Goal: Task Accomplishment & Management: Manage account settings

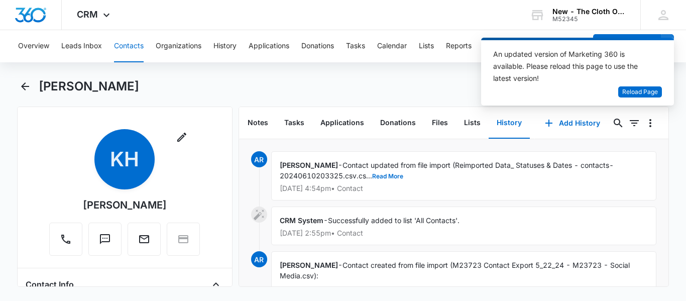
scroll to position [46, 0]
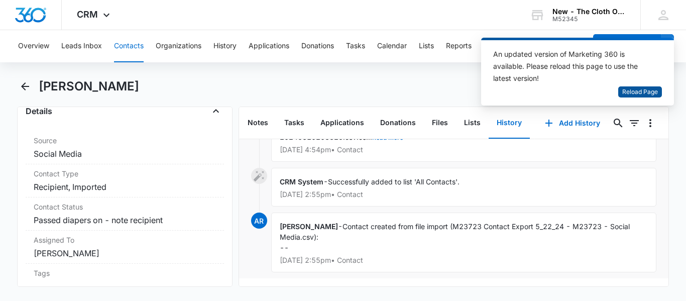
click at [648, 87] on span "Reload Page" at bounding box center [640, 92] width 36 height 10
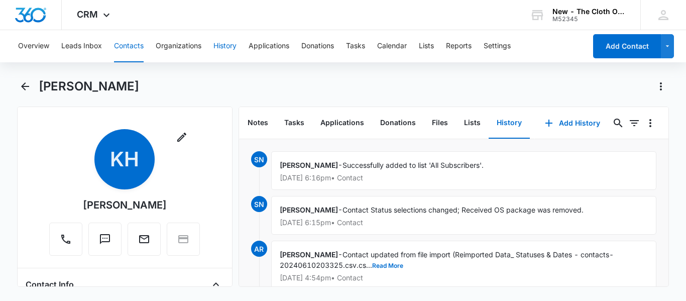
click at [237, 49] on button "History" at bounding box center [224, 46] width 23 height 32
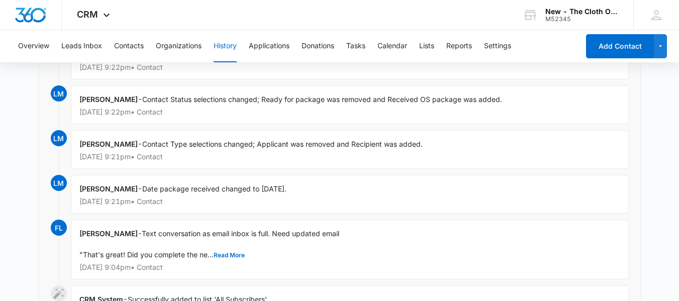
scroll to position [234, 0]
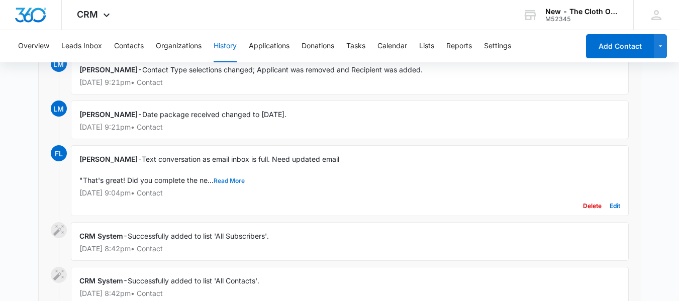
click at [221, 181] on button "Read More" at bounding box center [228, 181] width 31 height 6
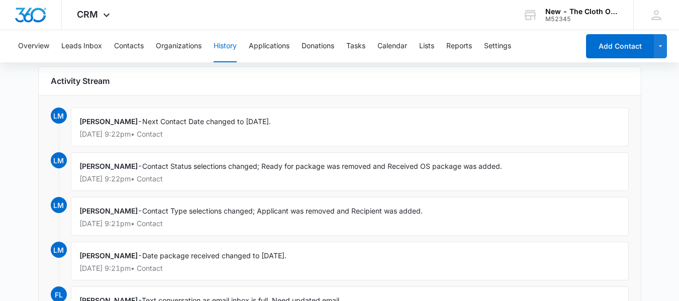
scroll to position [91, 0]
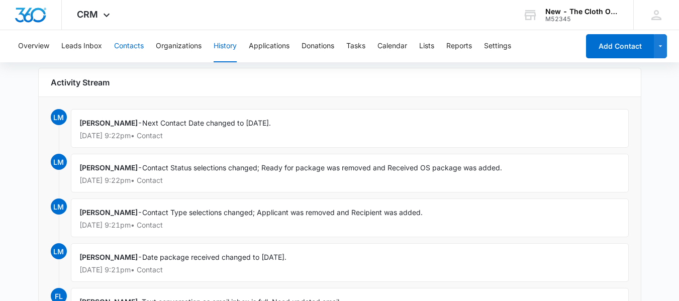
click at [124, 50] on button "Contacts" at bounding box center [129, 46] width 30 height 32
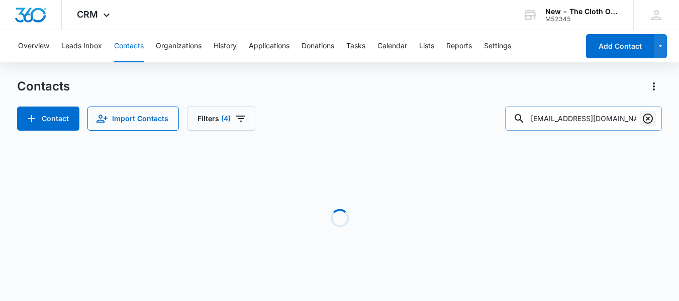
click at [653, 119] on icon "Clear" at bounding box center [647, 119] width 12 height 12
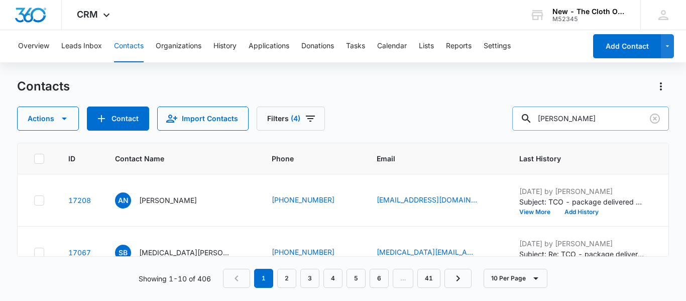
type input "[PERSON_NAME]"
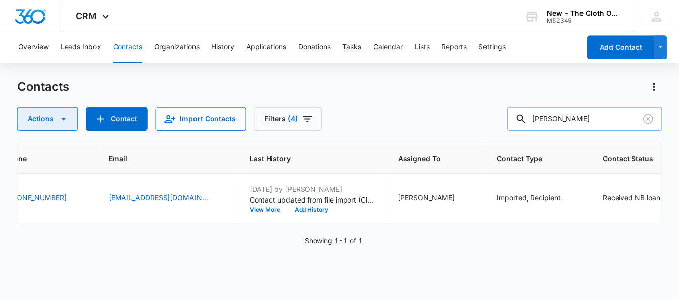
scroll to position [1, 247]
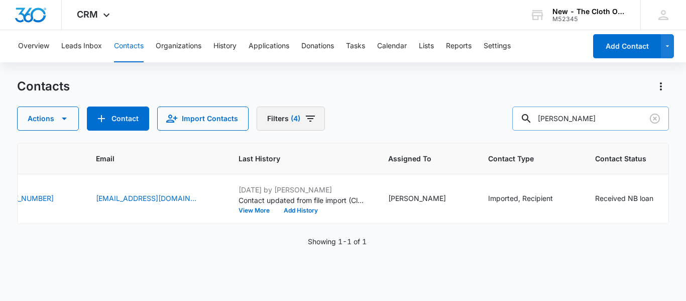
click at [304, 121] on icon "Filters" at bounding box center [310, 119] width 12 height 12
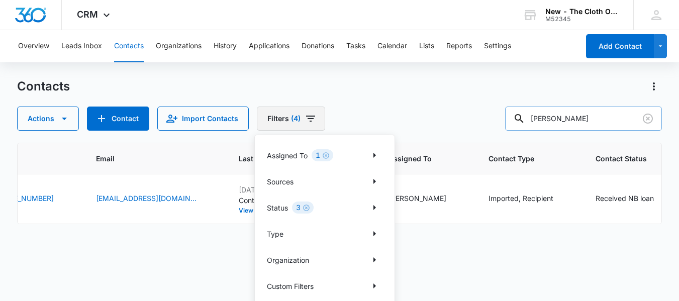
scroll to position [37, 0]
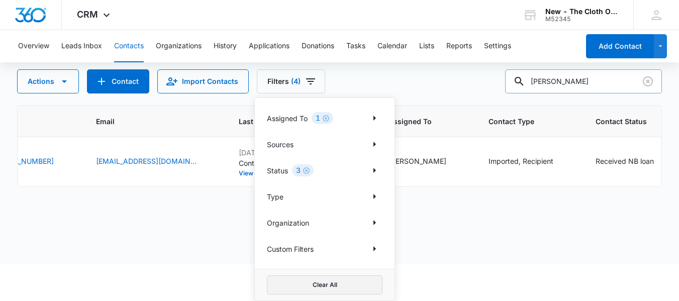
click at [333, 289] on button "Clear All" at bounding box center [325, 284] width 116 height 19
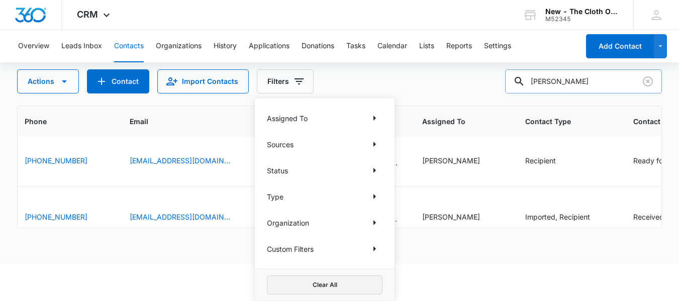
scroll to position [0, 247]
click at [191, 187] on td "[EMAIL_ADDRESS][DOMAIN_NAME]" at bounding box center [189, 162] width 143 height 50
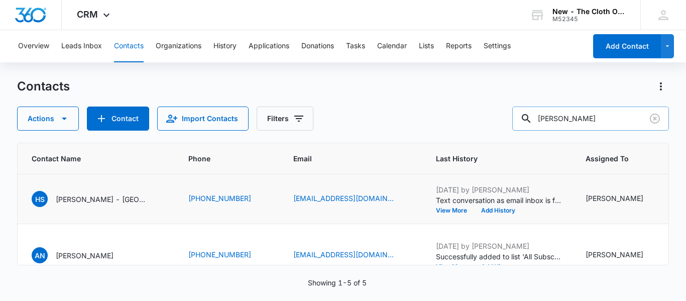
scroll to position [0, 0]
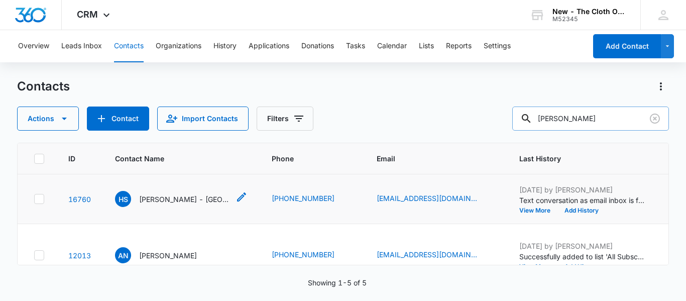
click at [169, 204] on p "[PERSON_NAME] - [GEOGRAPHIC_DATA]" at bounding box center [184, 199] width 90 height 11
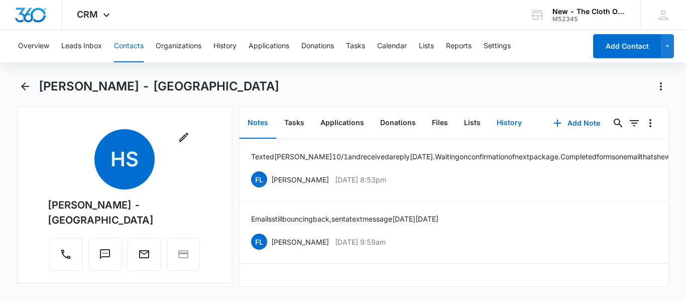
click at [502, 128] on button "History" at bounding box center [509, 122] width 41 height 31
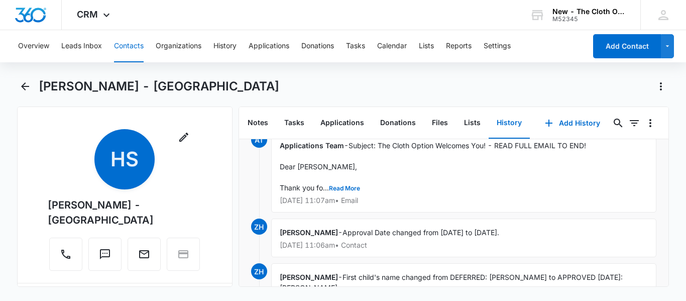
scroll to position [175, 0]
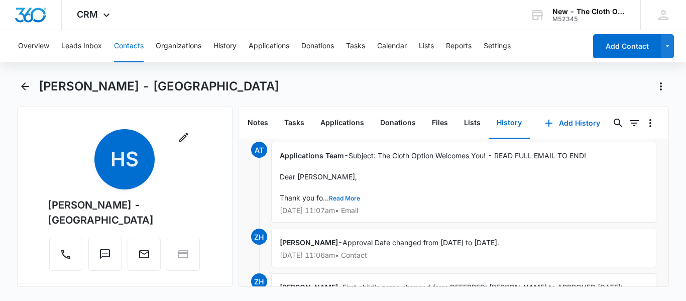
click at [348, 199] on button "Read More" at bounding box center [344, 198] width 31 height 6
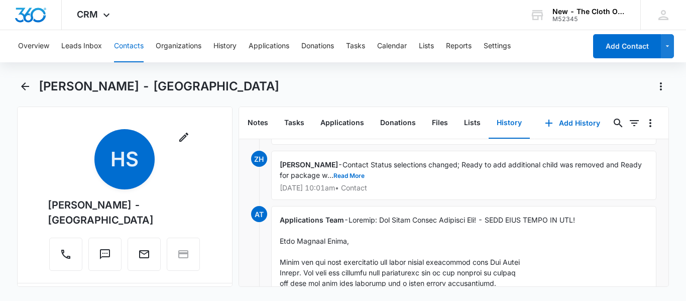
scroll to position [111, 0]
click at [342, 173] on button "Read More" at bounding box center [349, 176] width 31 height 6
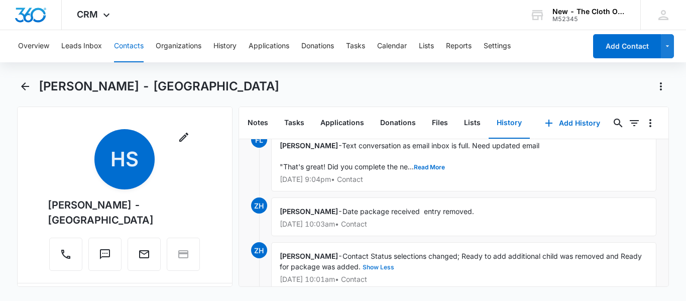
scroll to position [0, 0]
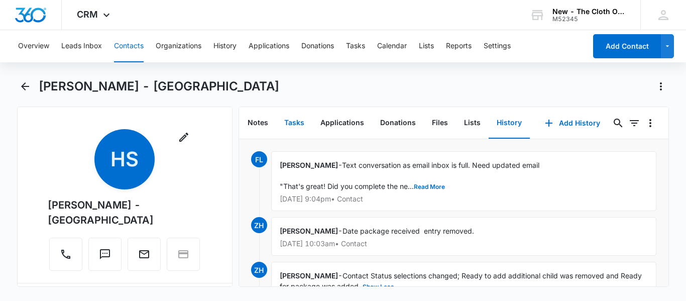
click at [297, 119] on button "Tasks" at bounding box center [294, 122] width 36 height 31
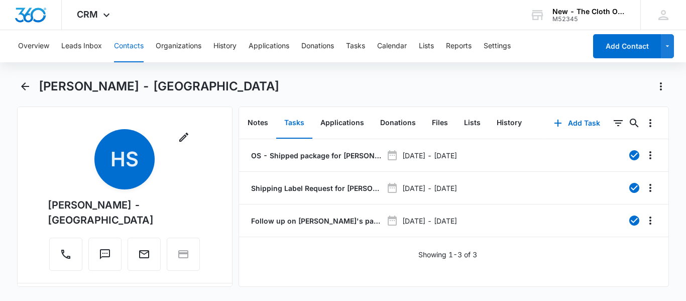
click at [123, 44] on button "Contacts" at bounding box center [129, 46] width 30 height 32
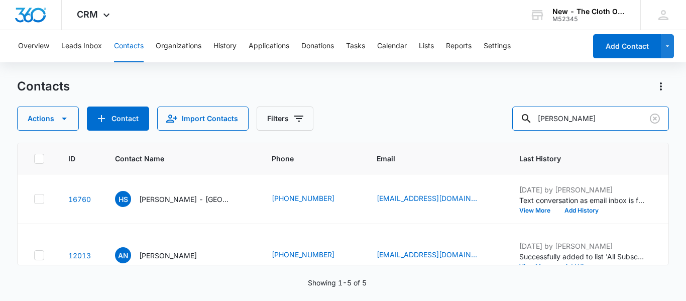
drag, startPoint x: 599, startPoint y: 117, endPoint x: 446, endPoint y: 116, distance: 153.2
click at [446, 116] on div "Actions Contact Import Contacts Filters [PERSON_NAME]" at bounding box center [343, 118] width 652 height 24
paste input "[EMAIL_ADDRESS][DOMAIN_NAME]"
type input "[EMAIL_ADDRESS][DOMAIN_NAME]"
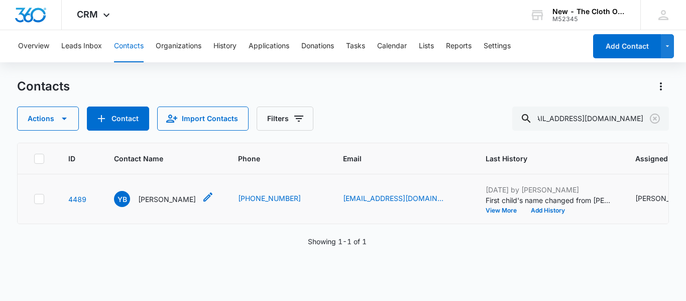
click at [171, 204] on p "[PERSON_NAME]" at bounding box center [167, 199] width 58 height 11
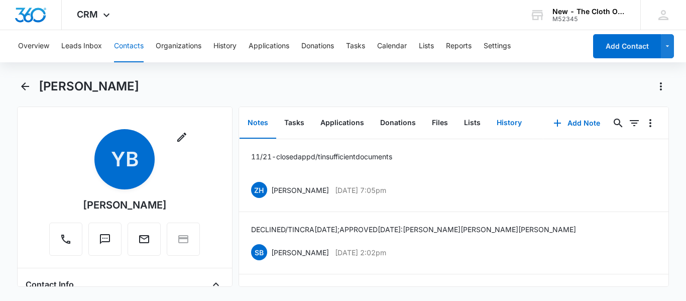
click at [495, 121] on button "History" at bounding box center [509, 122] width 41 height 31
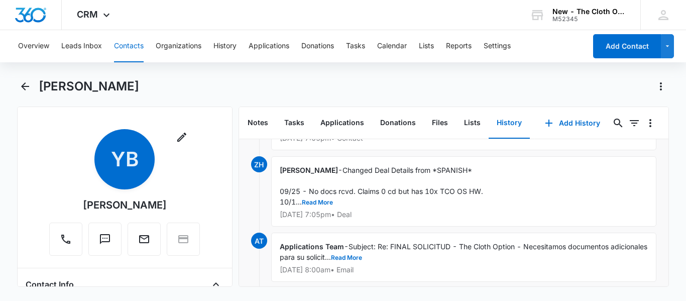
scroll to position [227, 0]
click at [312, 203] on button "Read More" at bounding box center [317, 202] width 31 height 6
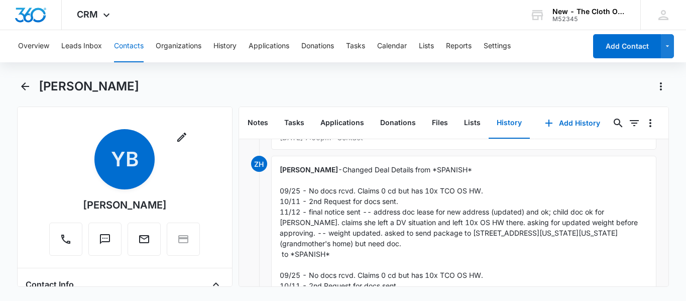
click at [118, 53] on button "Contacts" at bounding box center [129, 46] width 30 height 32
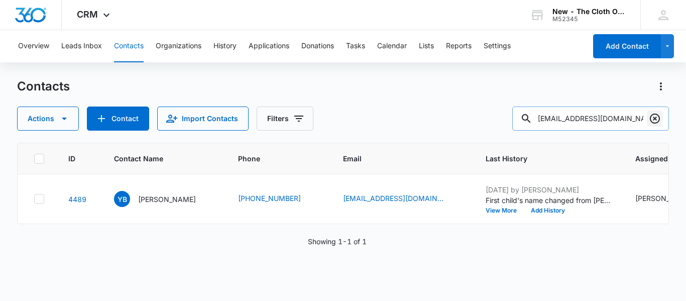
click at [658, 118] on icon "Clear" at bounding box center [655, 119] width 12 height 12
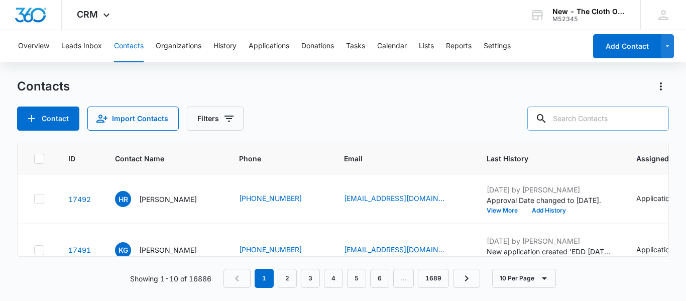
paste input "[EMAIL_ADDRESS][DOMAIN_NAME]"
type input "[EMAIL_ADDRESS][DOMAIN_NAME]"
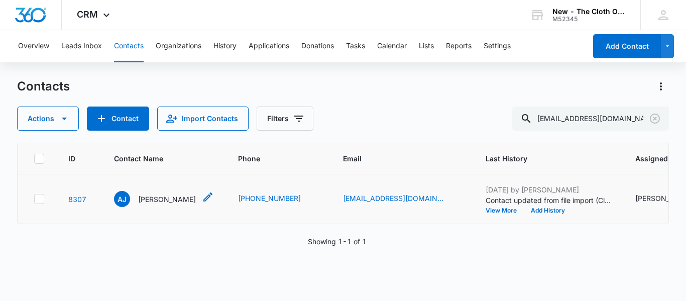
scroll to position [0, 0]
click at [155, 204] on p "[PERSON_NAME]" at bounding box center [167, 199] width 58 height 11
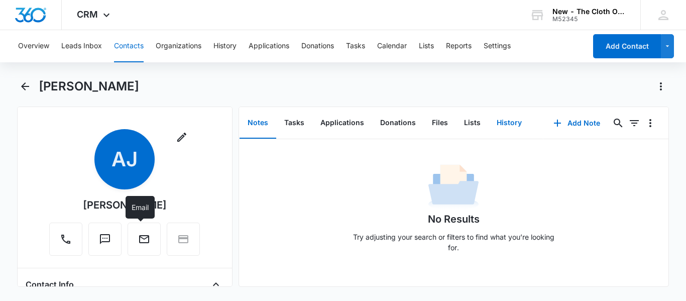
click at [507, 126] on button "History" at bounding box center [509, 122] width 41 height 31
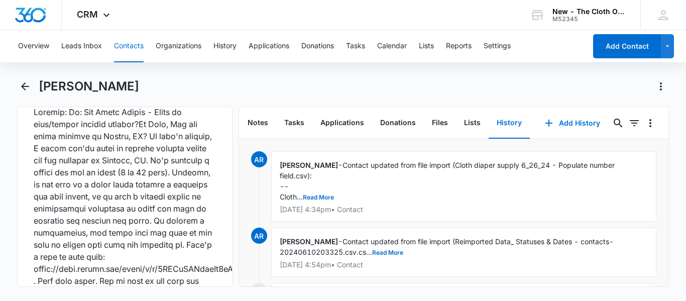
scroll to position [3252, 0]
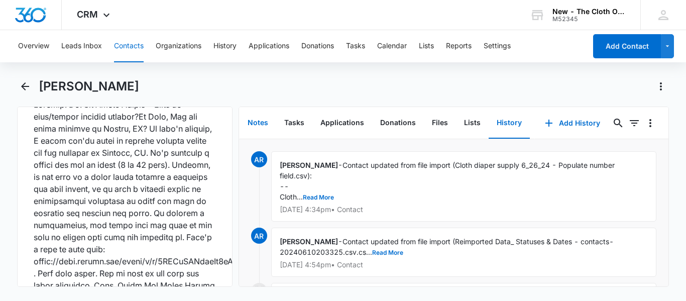
click at [255, 118] on button "Notes" at bounding box center [258, 122] width 37 height 31
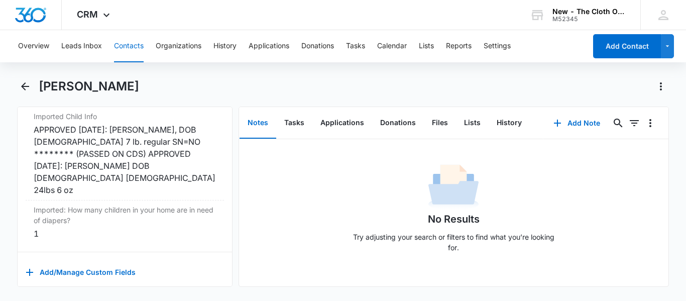
scroll to position [3387, 0]
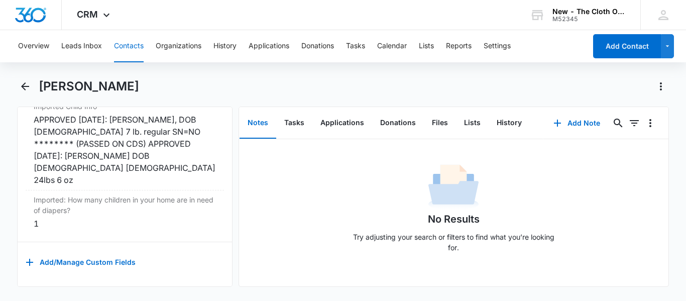
click at [125, 46] on button "Contacts" at bounding box center [129, 46] width 30 height 32
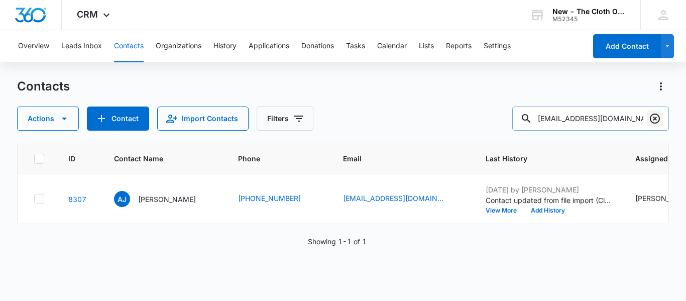
click at [652, 118] on icon "Clear" at bounding box center [655, 119] width 12 height 12
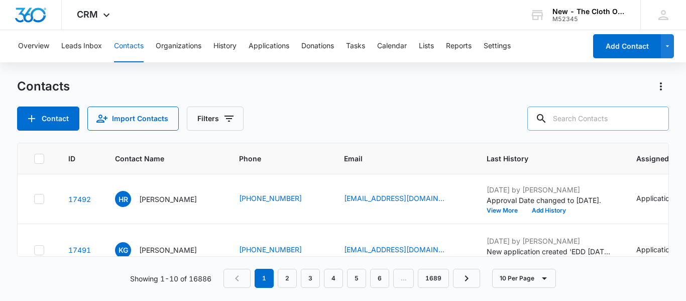
paste input "[EMAIL_ADDRESS][DOMAIN_NAME]"
type input "[EMAIL_ADDRESS][DOMAIN_NAME]"
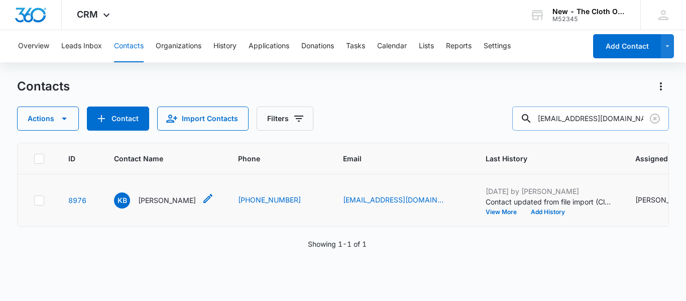
click at [163, 205] on p "[PERSON_NAME]" at bounding box center [167, 200] width 58 height 11
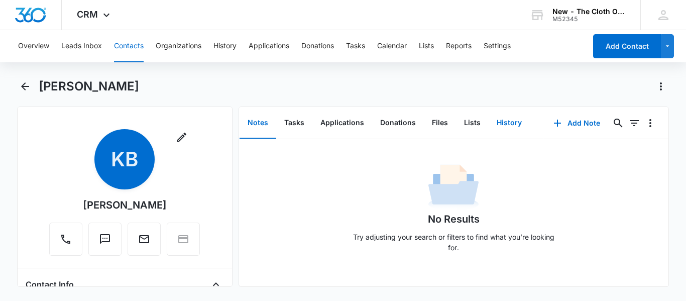
click at [505, 121] on button "History" at bounding box center [509, 122] width 41 height 31
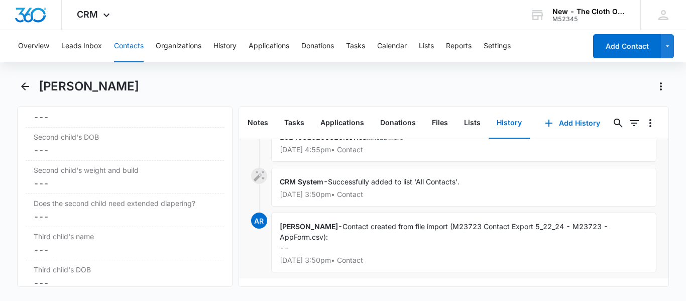
scroll to position [1403, 0]
click at [260, 113] on button "Notes" at bounding box center [258, 122] width 37 height 31
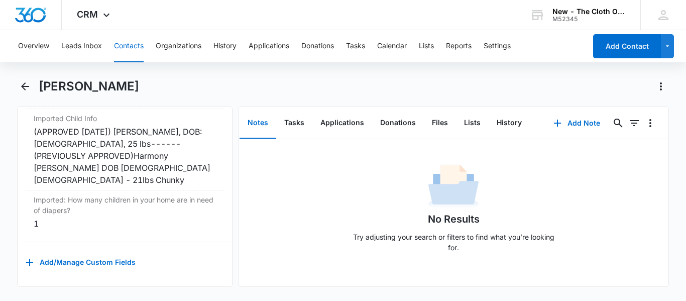
scroll to position [3931, 0]
click at [126, 46] on button "Contacts" at bounding box center [129, 46] width 30 height 32
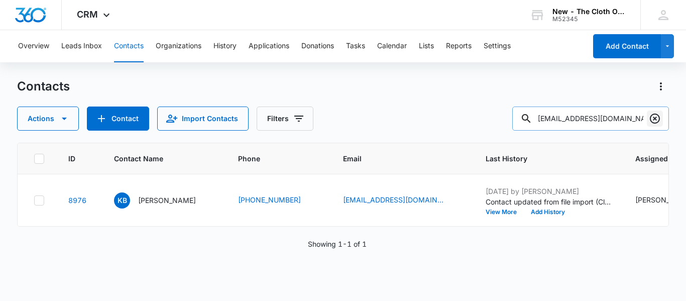
click at [661, 123] on button "Clear" at bounding box center [655, 119] width 16 height 16
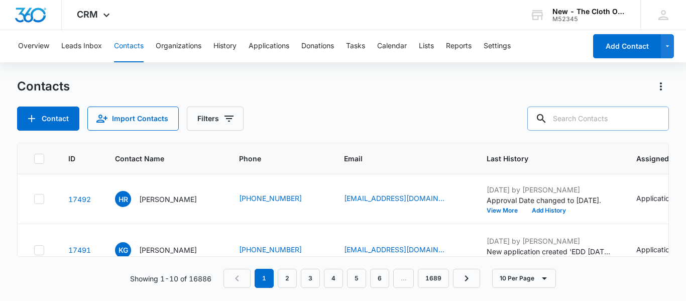
paste input "[EMAIL_ADDRESS][DOMAIN_NAME]"
type input "[EMAIL_ADDRESS][DOMAIN_NAME]"
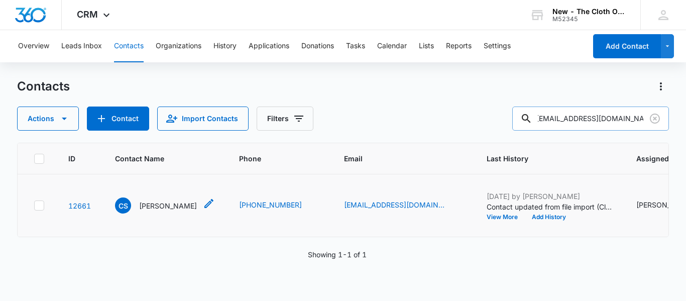
scroll to position [0, 0]
click at [154, 211] on p "[PERSON_NAME]" at bounding box center [168, 205] width 58 height 11
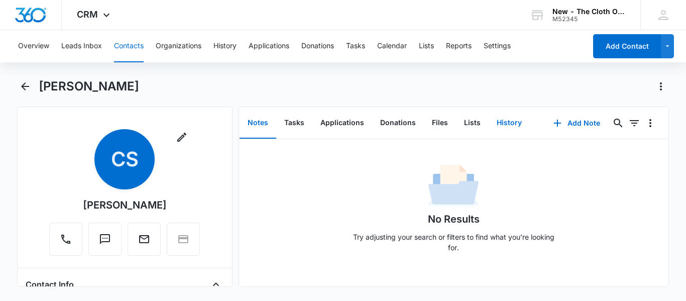
click at [500, 127] on button "History" at bounding box center [509, 122] width 41 height 31
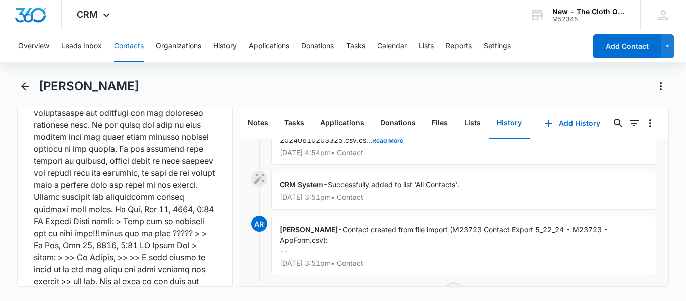
scroll to position [3393, 0]
click at [257, 125] on button "Notes" at bounding box center [258, 122] width 37 height 31
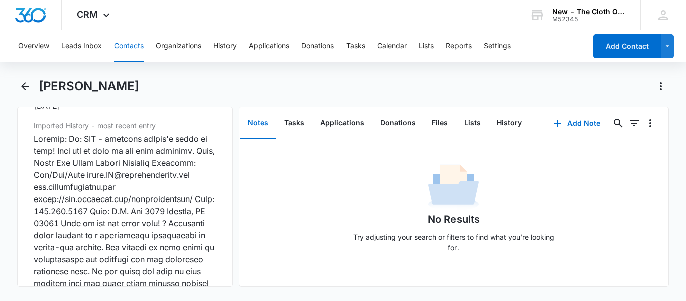
scroll to position [3243, 0]
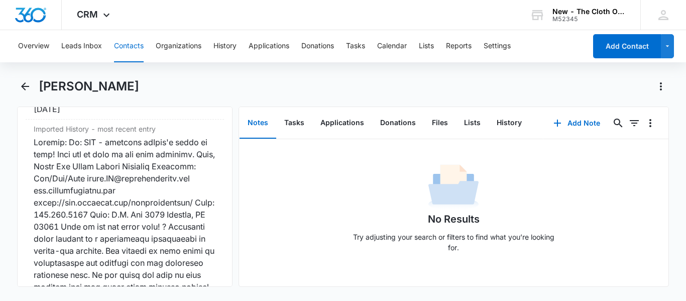
click at [133, 39] on button "Contacts" at bounding box center [129, 46] width 30 height 32
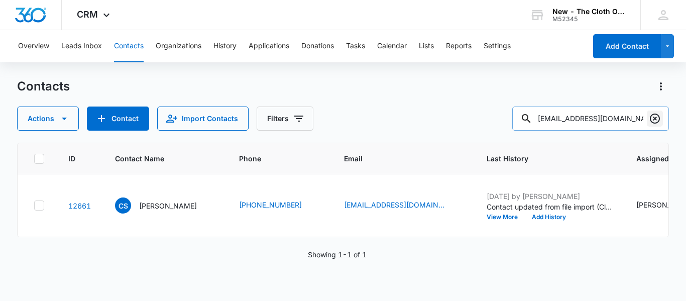
click at [658, 118] on icon "Clear" at bounding box center [655, 119] width 12 height 12
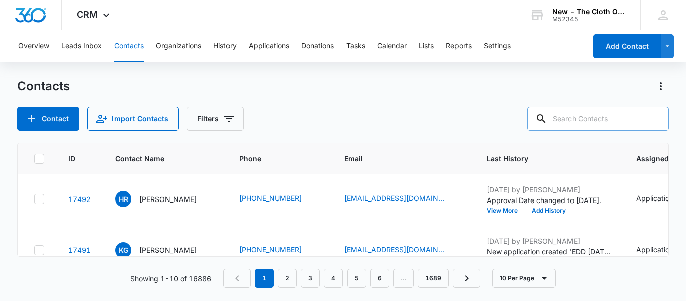
paste input "[PERSON_NAME]"
type input "[PERSON_NAME]"
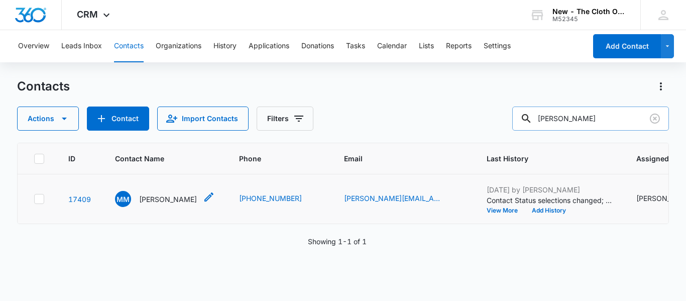
click at [153, 207] on div "MM [PERSON_NAME]" at bounding box center [156, 199] width 82 height 16
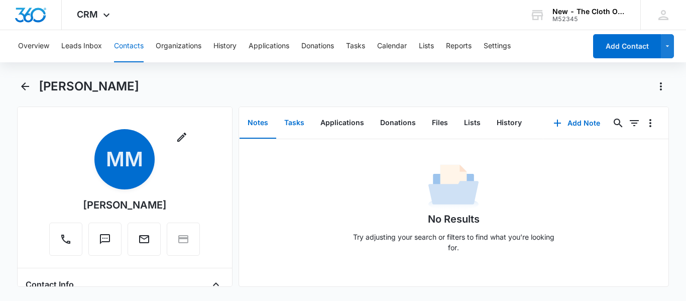
click at [304, 122] on button "Tasks" at bounding box center [294, 122] width 36 height 31
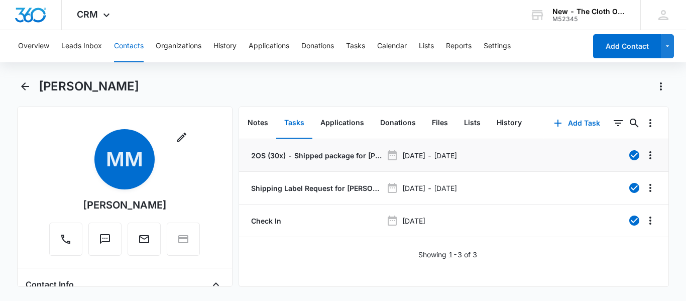
click at [319, 157] on p "2OS (30x) - Shipped package for [PERSON_NAME] (zone #3)" at bounding box center [315, 155] width 133 height 11
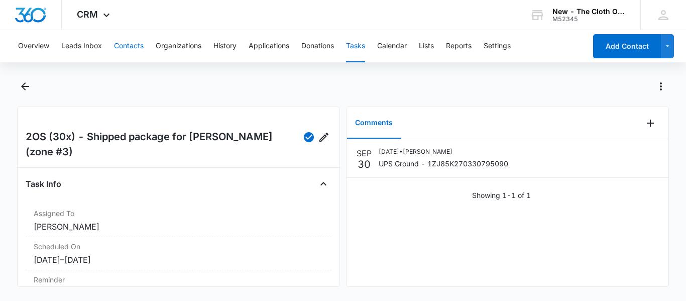
click at [131, 50] on button "Contacts" at bounding box center [129, 46] width 30 height 32
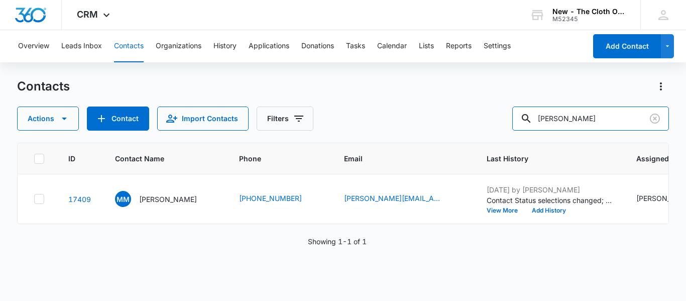
drag, startPoint x: 602, startPoint y: 113, endPoint x: 422, endPoint y: 131, distance: 180.8
click at [422, 131] on div "Contacts Actions Contact Import Contacts Filters [PERSON_NAME] ID Contact Name …" at bounding box center [343, 189] width 652 height 222
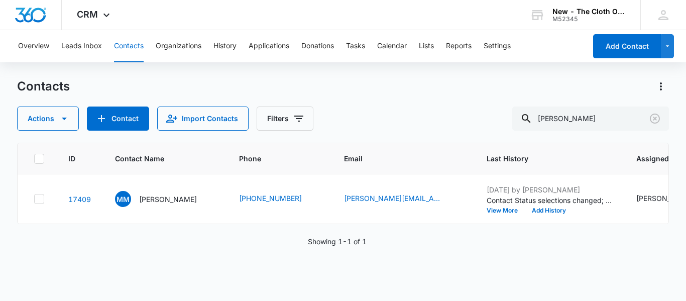
click at [422, 131] on div "Contacts Actions Contact Import Contacts Filters [PERSON_NAME] ID Contact Name …" at bounding box center [343, 189] width 652 height 222
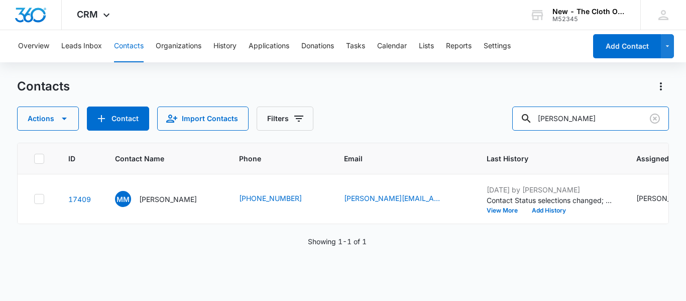
drag, startPoint x: 607, startPoint y: 118, endPoint x: 494, endPoint y: 121, distance: 113.1
click at [494, 121] on div "Actions Contact Import Contacts Filters [PERSON_NAME]" at bounding box center [343, 118] width 652 height 24
paste input "[PERSON_NAME]"
type input "[PERSON_NAME]"
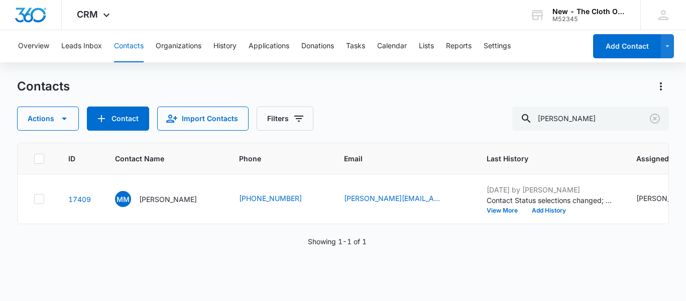
click at [494, 121] on div "Actions Contact Import Contacts Filters [PERSON_NAME]" at bounding box center [343, 118] width 652 height 24
click at [599, 118] on input "[PERSON_NAME]" at bounding box center [590, 118] width 157 height 24
click at [180, 204] on p "[PERSON_NAME]" at bounding box center [168, 199] width 58 height 11
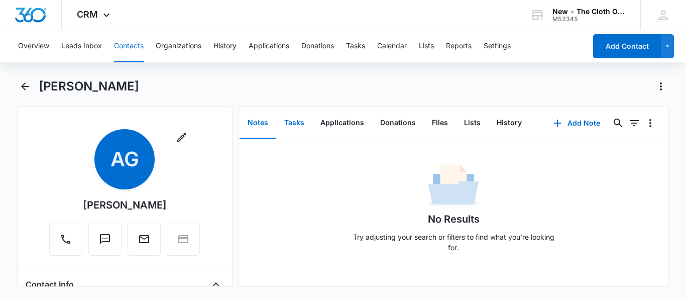
click at [296, 119] on button "Tasks" at bounding box center [294, 122] width 36 height 31
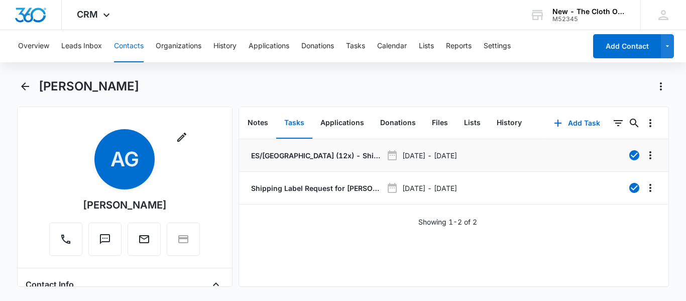
click at [327, 153] on p "ES/[GEOGRAPHIC_DATA] (12x) - Shipped package for [PERSON_NAME] (zone #4)" at bounding box center [315, 155] width 133 height 11
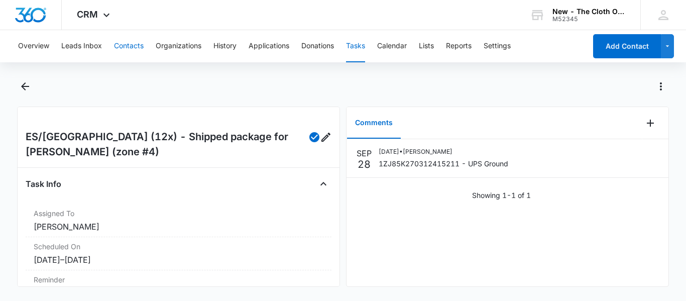
click at [130, 37] on button "Contacts" at bounding box center [129, 46] width 30 height 32
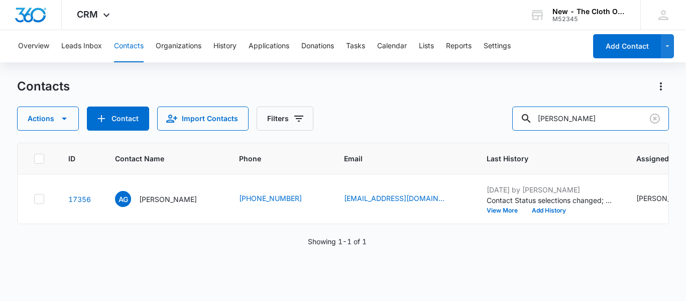
drag, startPoint x: 619, startPoint y: 116, endPoint x: 351, endPoint y: 113, distance: 267.7
click at [351, 113] on div "Actions Contact Import Contacts Filters [PERSON_NAME]" at bounding box center [343, 118] width 652 height 24
paste input "[PERSON_NAME]"
type input "[PERSON_NAME]"
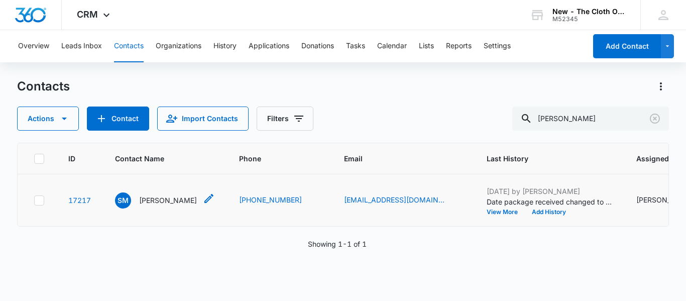
click at [172, 205] on p "[PERSON_NAME]" at bounding box center [168, 200] width 58 height 11
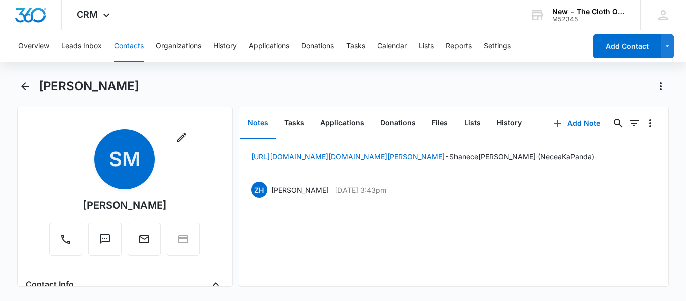
click at [255, 124] on button "Notes" at bounding box center [258, 122] width 37 height 31
click at [294, 125] on button "Tasks" at bounding box center [294, 122] width 36 height 31
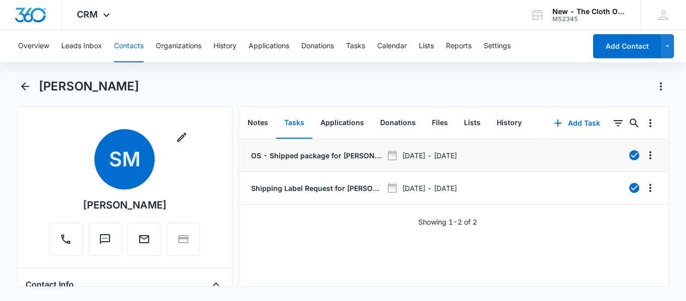
click at [307, 152] on p "OS - Shipped package for [PERSON_NAME] (zone #4)" at bounding box center [315, 155] width 133 height 11
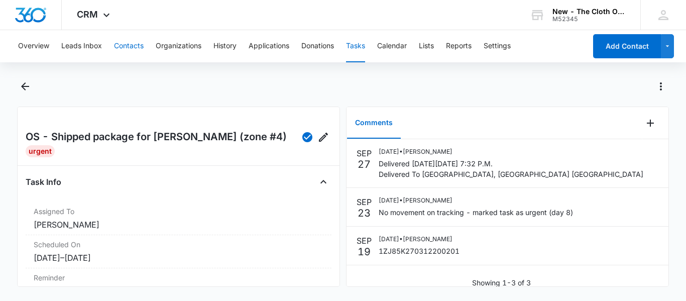
click at [131, 41] on button "Contacts" at bounding box center [129, 46] width 30 height 32
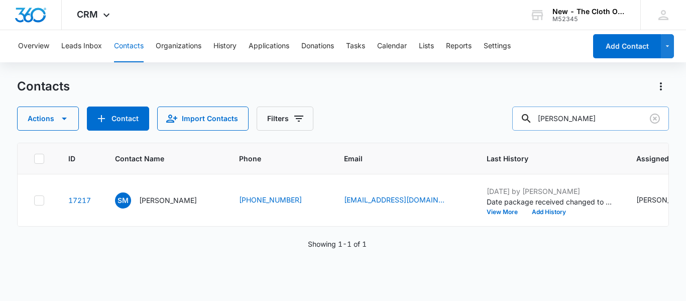
drag, startPoint x: 637, startPoint y: 109, endPoint x: 539, endPoint y: 121, distance: 98.6
click at [539, 121] on div "[PERSON_NAME]" at bounding box center [590, 118] width 157 height 24
click at [532, 121] on icon at bounding box center [526, 119] width 12 height 12
drag, startPoint x: 632, startPoint y: 108, endPoint x: 459, endPoint y: 117, distance: 174.0
click at [459, 117] on div "Actions Contact Import Contacts Filters [PERSON_NAME]" at bounding box center [343, 118] width 652 height 24
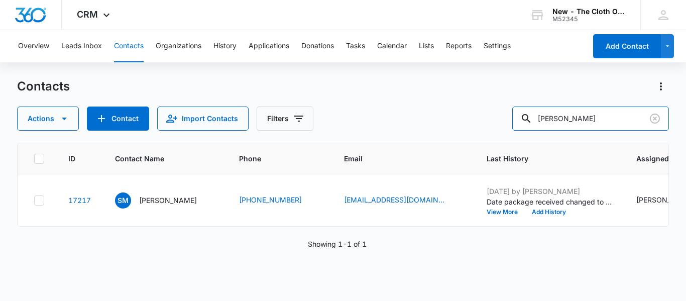
paste input "[PERSON_NAME]"
type input "[PERSON_NAME]"
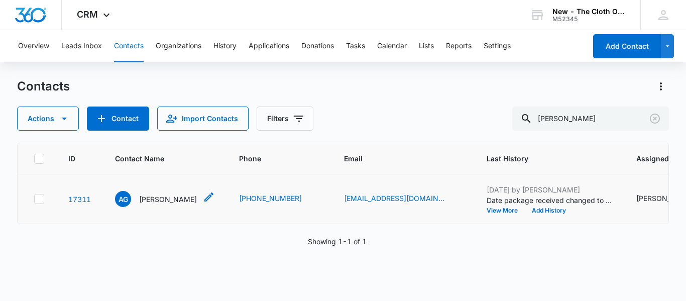
click at [161, 207] on div "AG [PERSON_NAME]" at bounding box center [156, 199] width 82 height 16
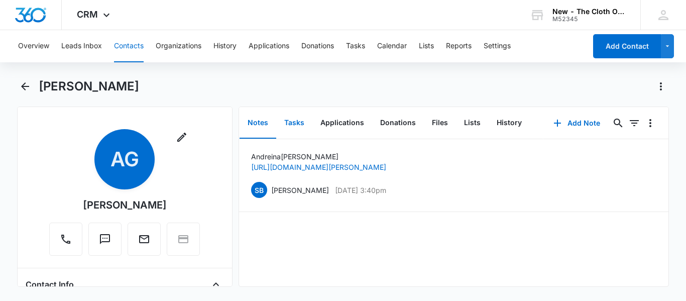
click at [305, 111] on button "Tasks" at bounding box center [294, 122] width 36 height 31
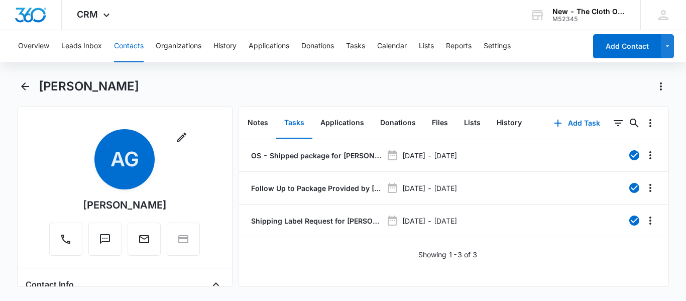
click at [268, 158] on p "OS - Shipped package for [PERSON_NAME] (zone #4)" at bounding box center [315, 155] width 133 height 11
